Goal: Information Seeking & Learning: Learn about a topic

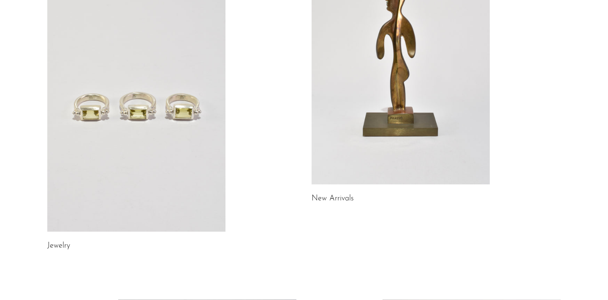
scroll to position [129, 0]
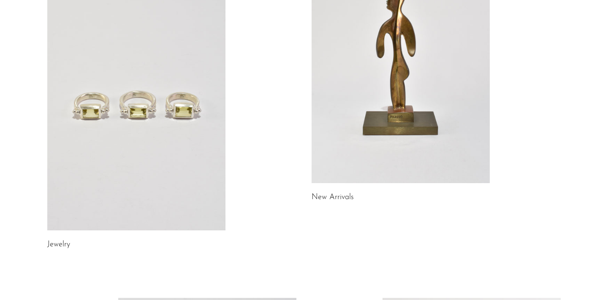
click at [96, 105] on link at bounding box center [136, 106] width 178 height 250
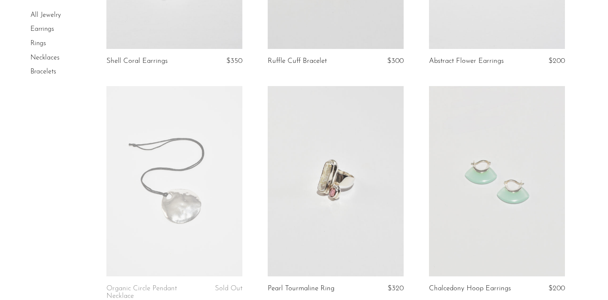
scroll to position [219, 0]
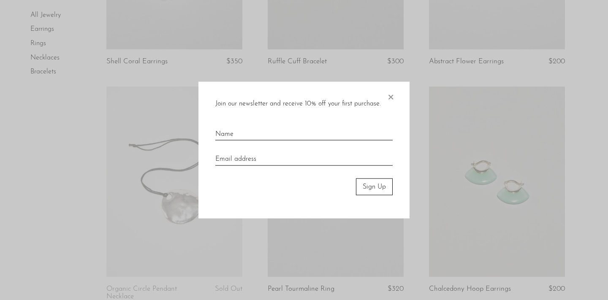
click at [389, 96] on span "×" at bounding box center [390, 94] width 8 height 27
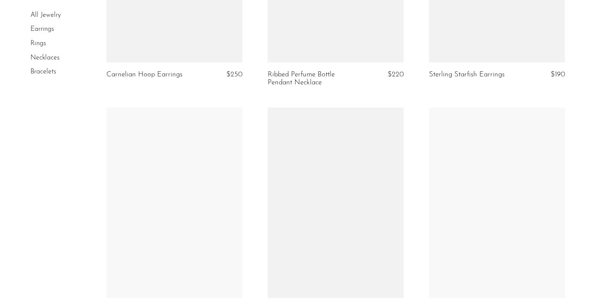
scroll to position [2098, 0]
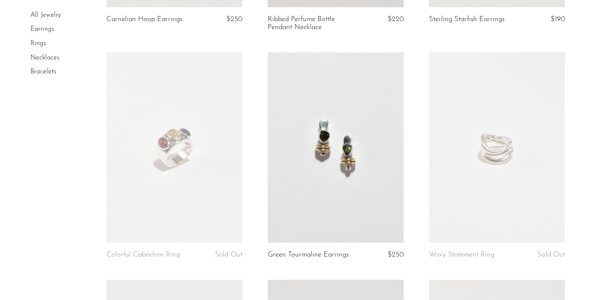
click at [321, 168] on link at bounding box center [336, 147] width 136 height 190
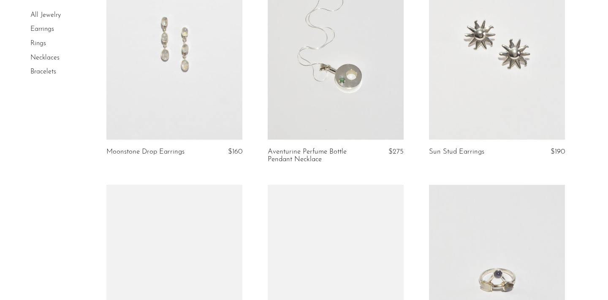
scroll to position [2572, 0]
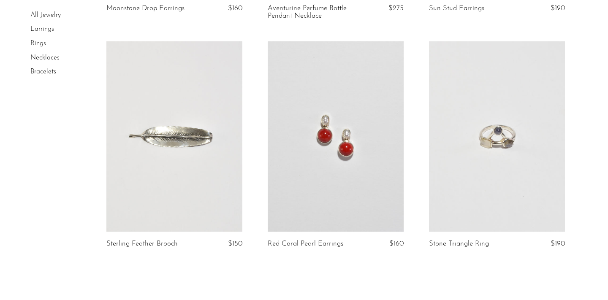
click at [358, 160] on link at bounding box center [336, 136] width 136 height 190
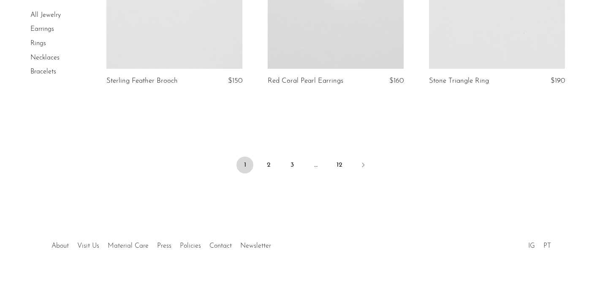
scroll to position [2734, 0]
click at [269, 165] on link "2" at bounding box center [268, 166] width 17 height 17
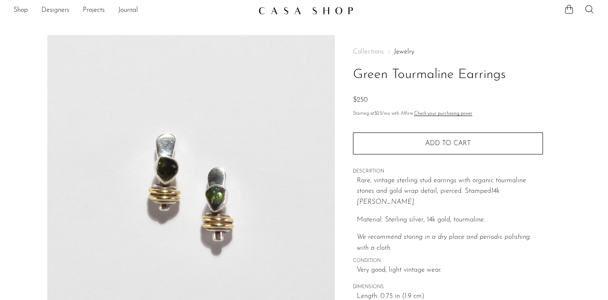
scroll to position [15, 0]
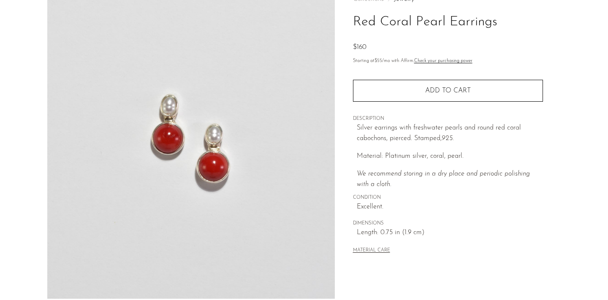
scroll to position [57, 0]
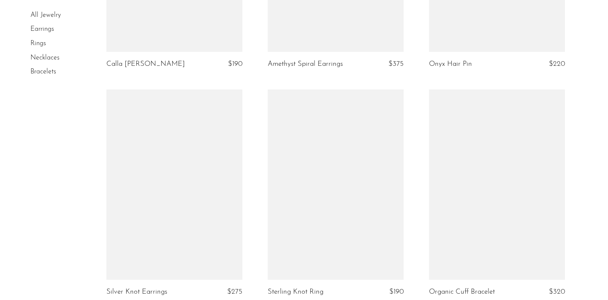
scroll to position [1390, 0]
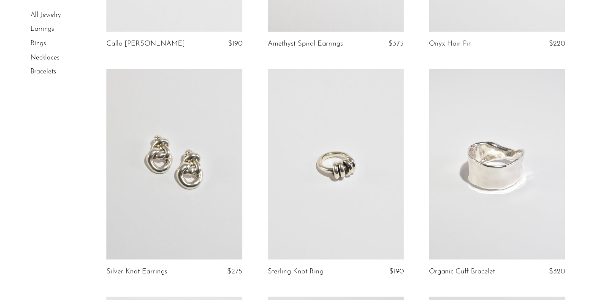
click at [166, 171] on link at bounding box center [174, 164] width 136 height 190
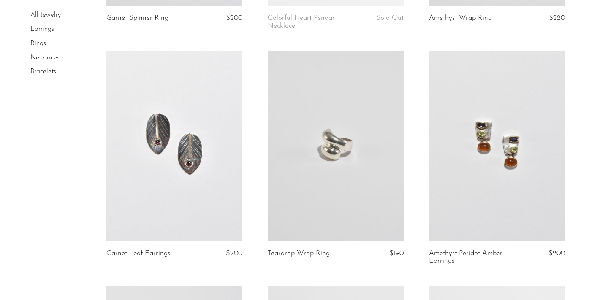
scroll to position [2347, 0]
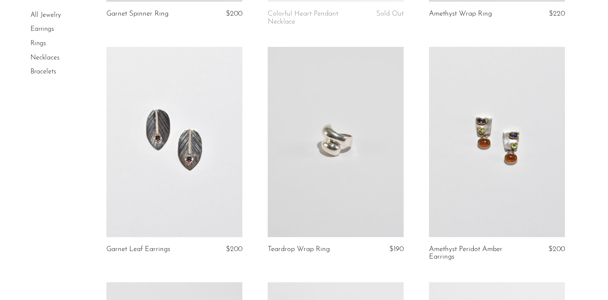
click at [488, 189] on link at bounding box center [497, 142] width 136 height 190
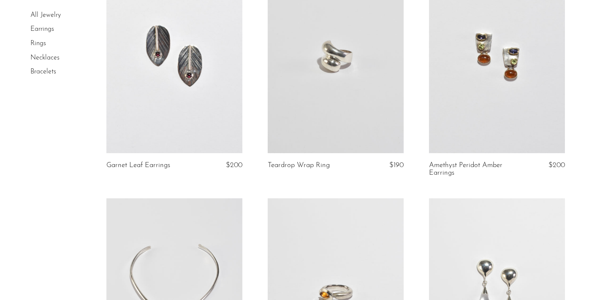
scroll to position [2549, 0]
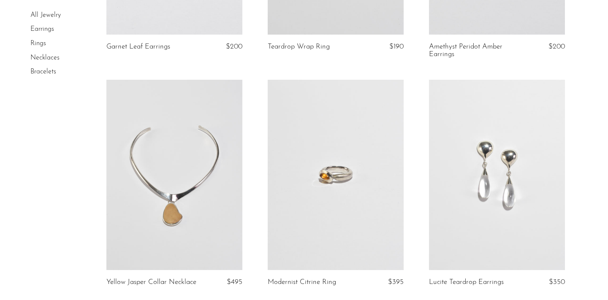
click at [451, 171] on link at bounding box center [497, 175] width 136 height 190
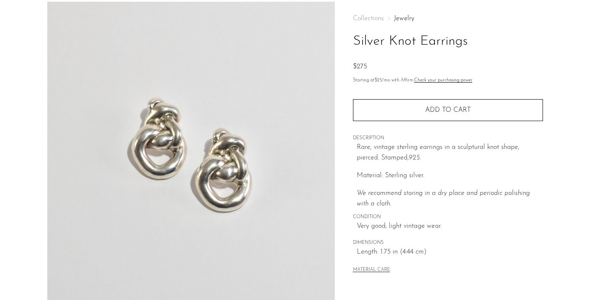
scroll to position [39, 0]
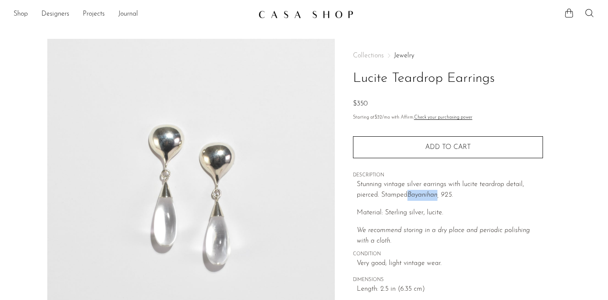
drag, startPoint x: 410, startPoint y: 194, endPoint x: 438, endPoint y: 193, distance: 28.7
click at [438, 193] on em "Bayanihan, 925." at bounding box center [430, 195] width 46 height 7
copy em "Bayanihan"
click at [374, 2] on section "Shop Featured New Arrivals Bestsellers Coming Soon Jewelry Jewelry All Earrings…" at bounding box center [304, 11] width 608 height 22
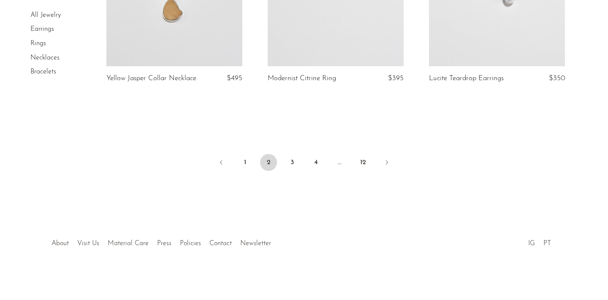
scroll to position [2757, 0]
click at [293, 164] on link "3" at bounding box center [292, 162] width 17 height 17
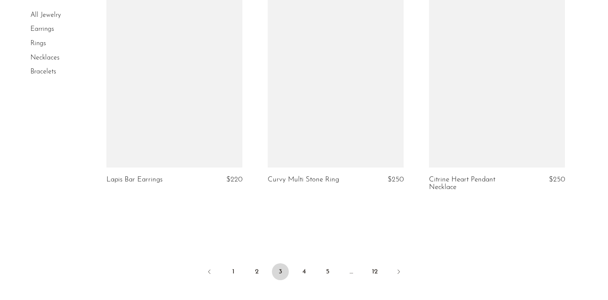
scroll to position [2682, 0]
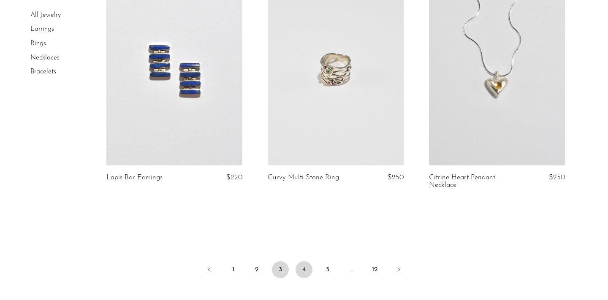
click at [303, 261] on link "4" at bounding box center [304, 269] width 17 height 17
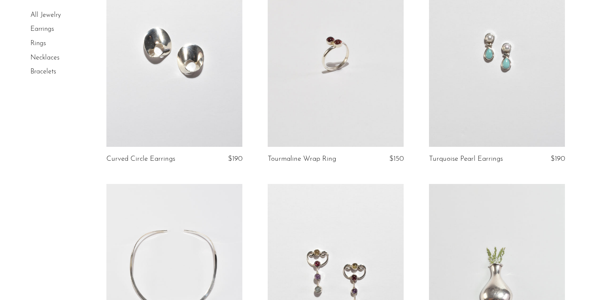
scroll to position [2500, 0]
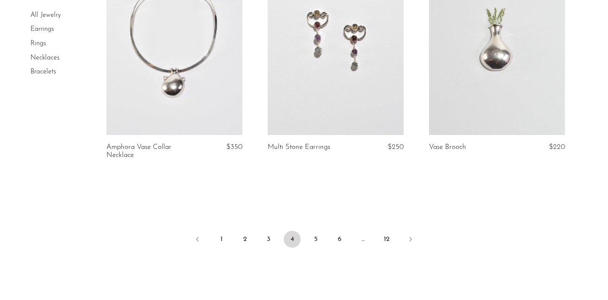
scroll to position [2677, 0]
click at [312, 230] on link "5" at bounding box center [315, 238] width 17 height 17
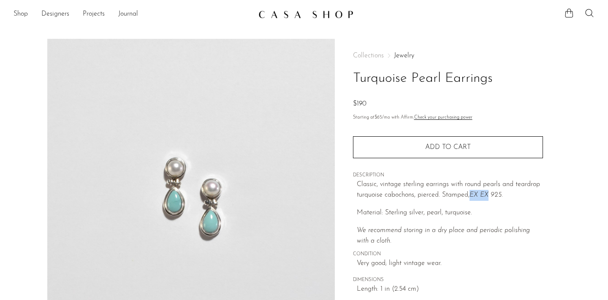
drag, startPoint x: 471, startPoint y: 193, endPoint x: 491, endPoint y: 193, distance: 19.4
click at [491, 193] on em "EX EX 925." at bounding box center [486, 195] width 33 height 7
copy em "EX EX"
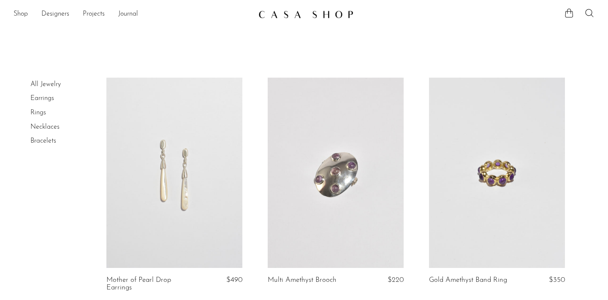
click at [198, 194] on link at bounding box center [174, 173] width 136 height 190
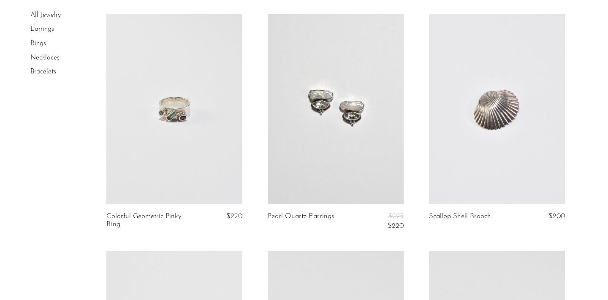
scroll to position [323, 0]
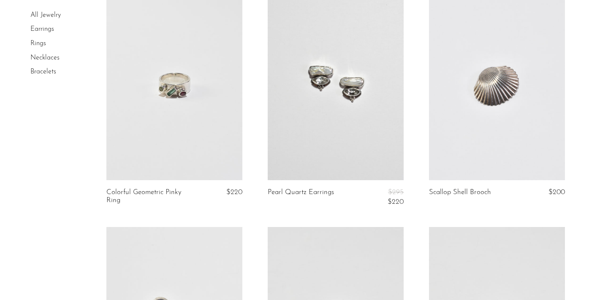
click at [339, 115] on link at bounding box center [336, 85] width 136 height 190
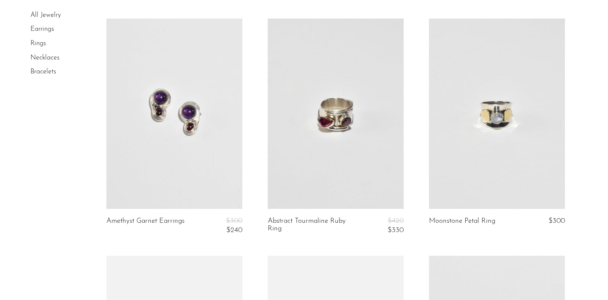
scroll to position [710, 0]
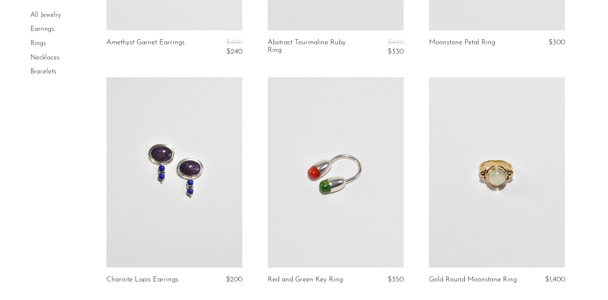
click at [204, 155] on link at bounding box center [174, 172] width 136 height 190
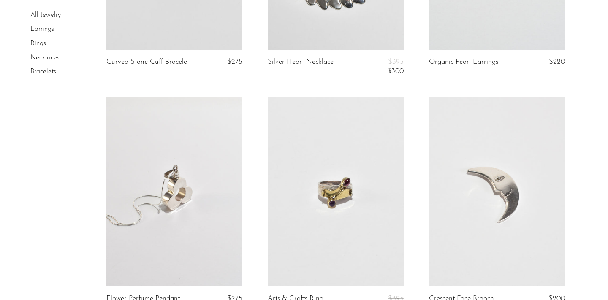
scroll to position [1086, 0]
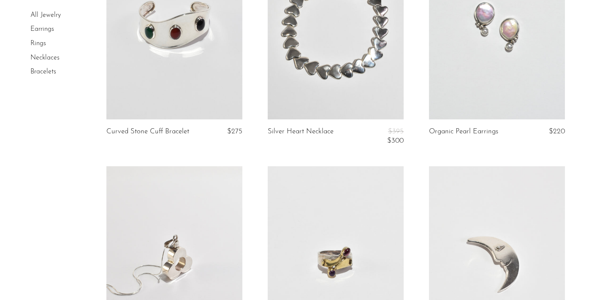
click at [447, 88] on link at bounding box center [497, 24] width 136 height 190
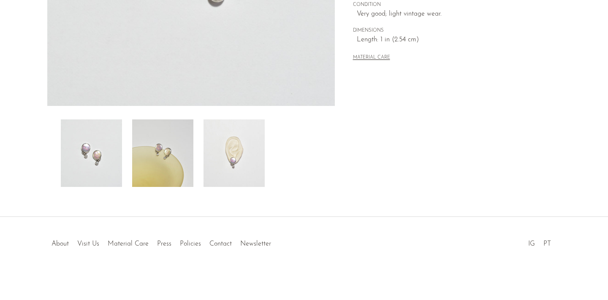
scroll to position [250, 0]
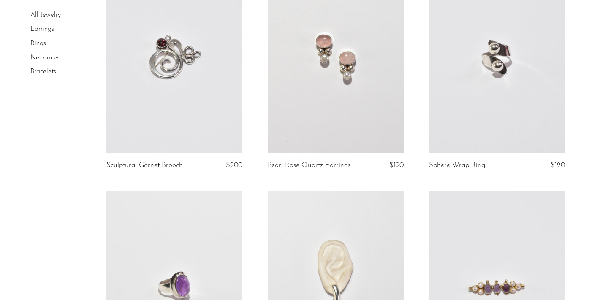
scroll to position [1781, 0]
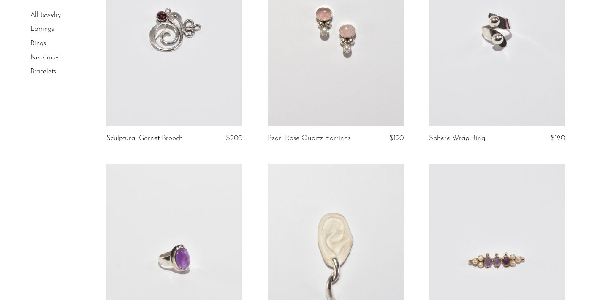
click at [339, 83] on link at bounding box center [336, 31] width 136 height 190
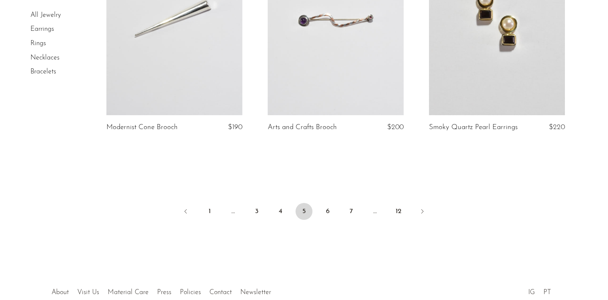
scroll to position [2672, 0]
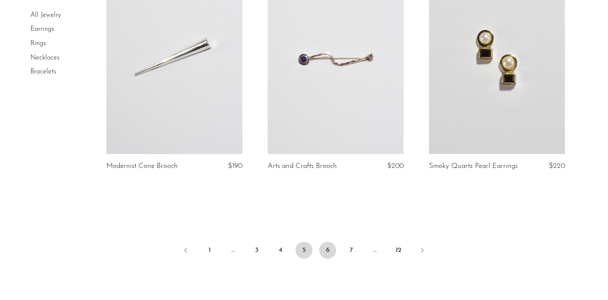
click at [329, 257] on link "6" at bounding box center [327, 250] width 17 height 17
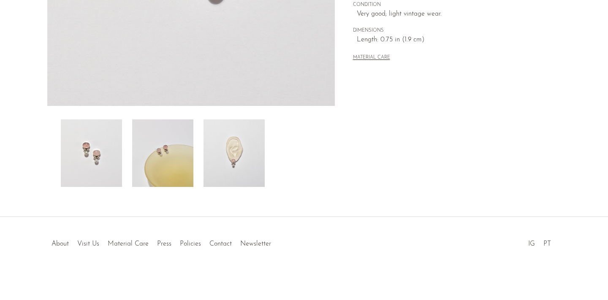
scroll to position [250, 0]
click at [250, 139] on img at bounding box center [234, 154] width 61 height 68
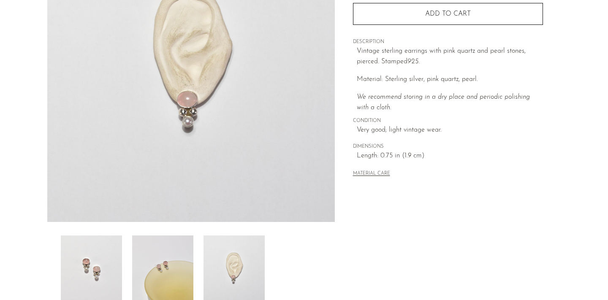
scroll to position [102, 0]
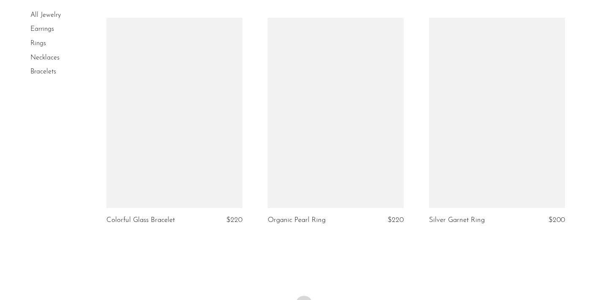
scroll to position [2624, 0]
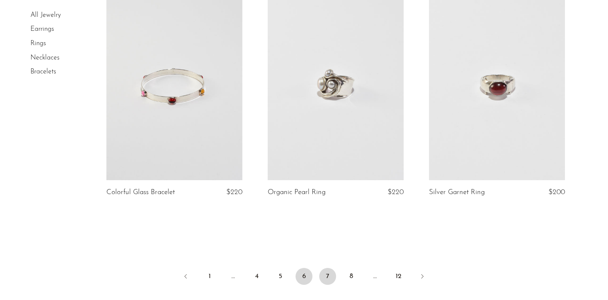
click at [333, 270] on link "7" at bounding box center [327, 276] width 17 height 17
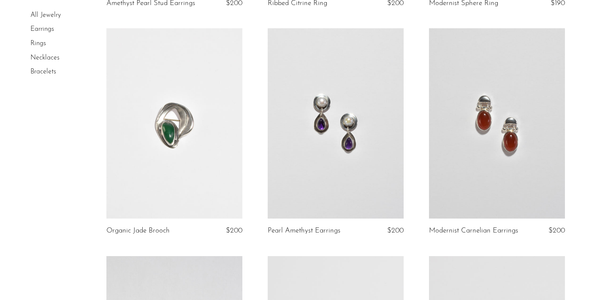
scroll to position [736, 0]
